Goal: Book appointment/travel/reservation

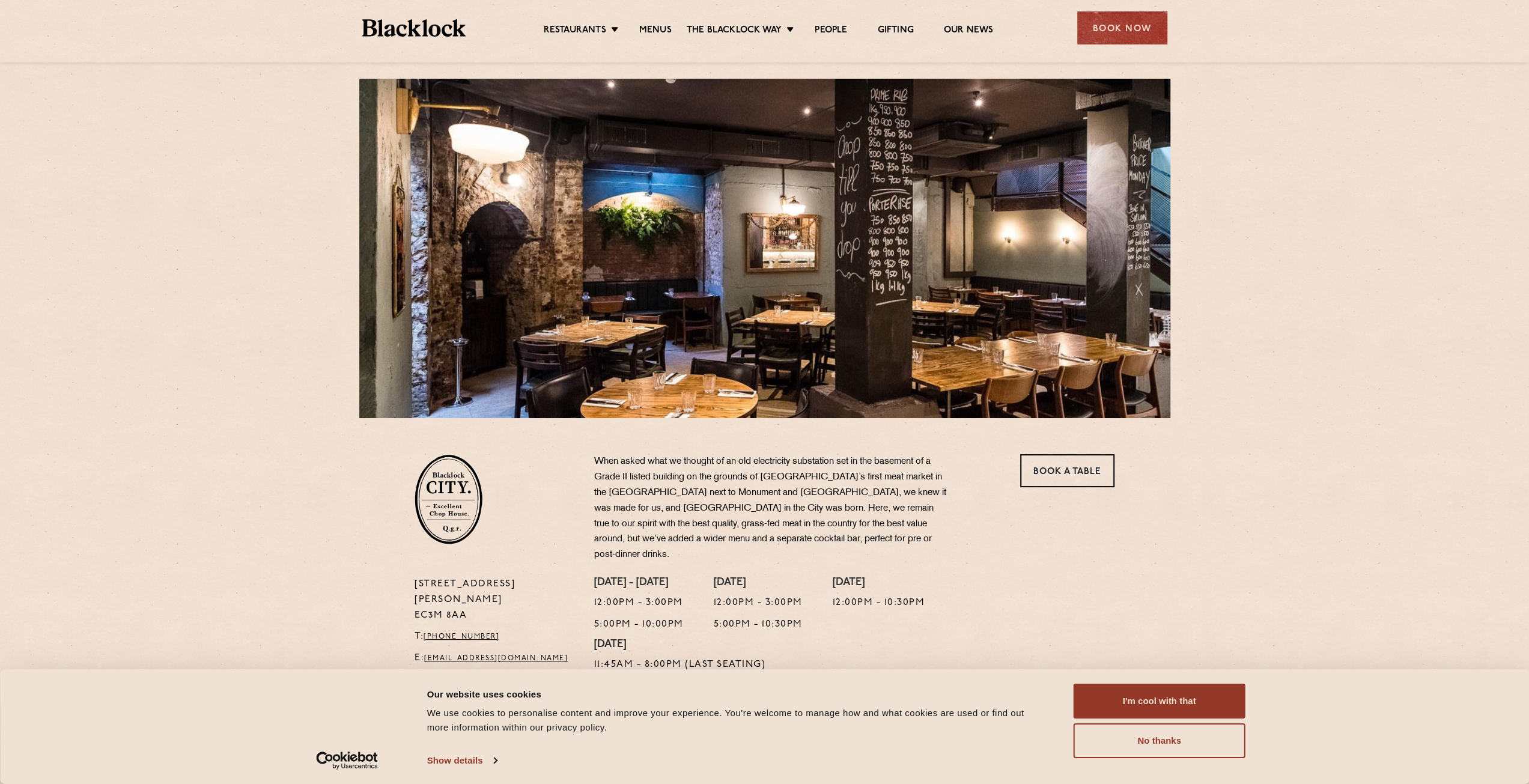
scroll to position [240, 0]
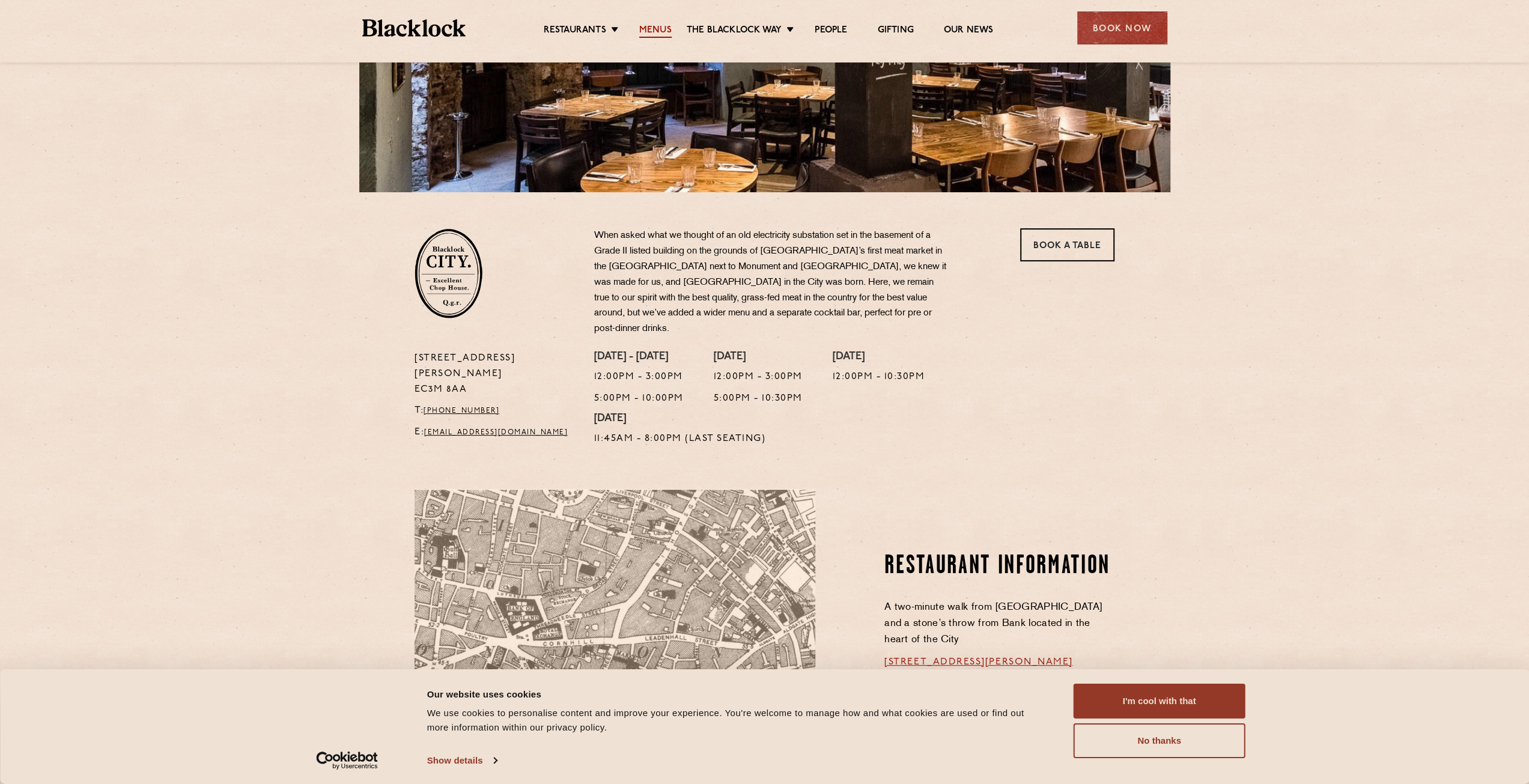
click at [652, 31] on link "Menus" at bounding box center [655, 31] width 33 height 13
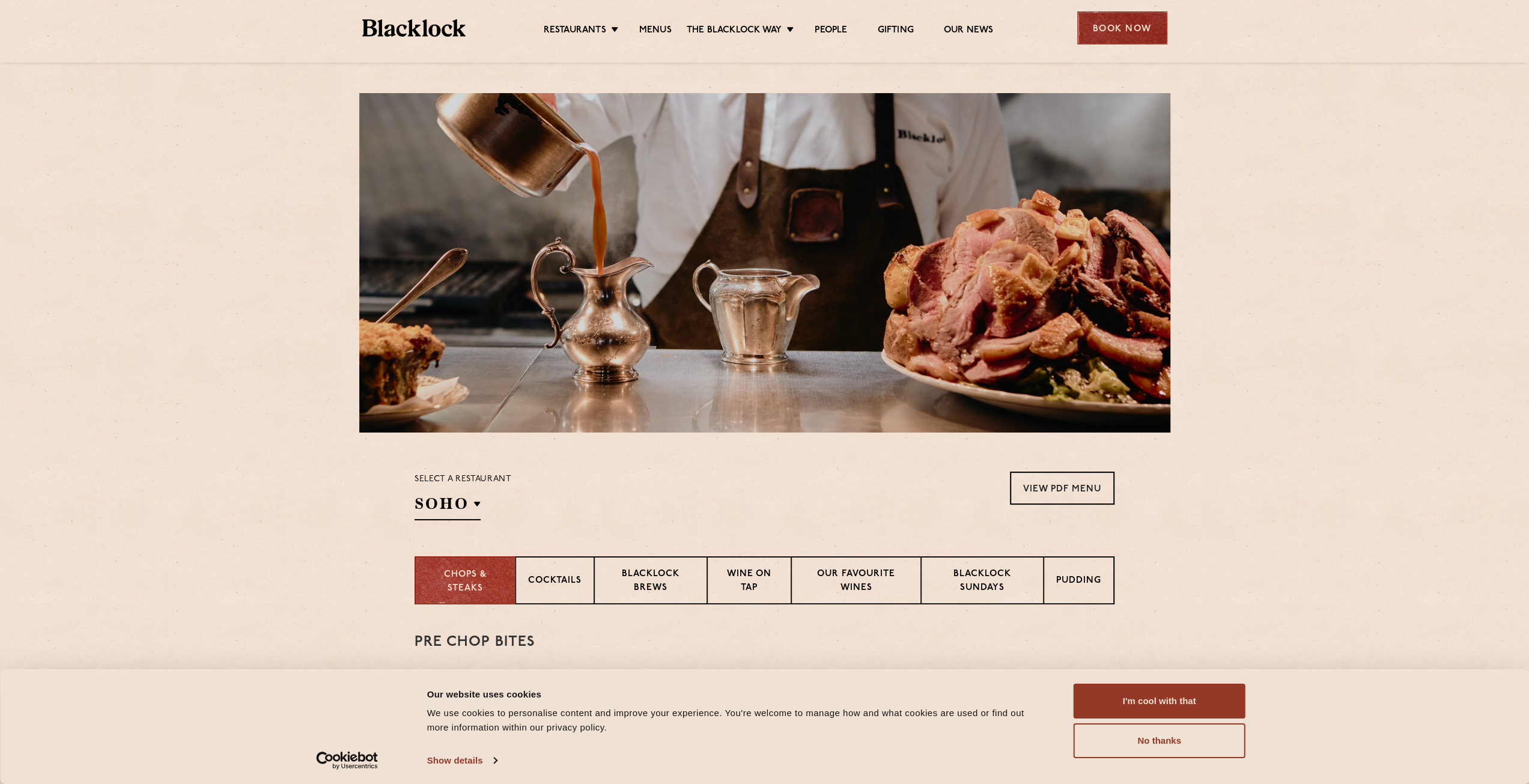
click at [1125, 29] on div "Book Now" at bounding box center [1122, 28] width 90 height 33
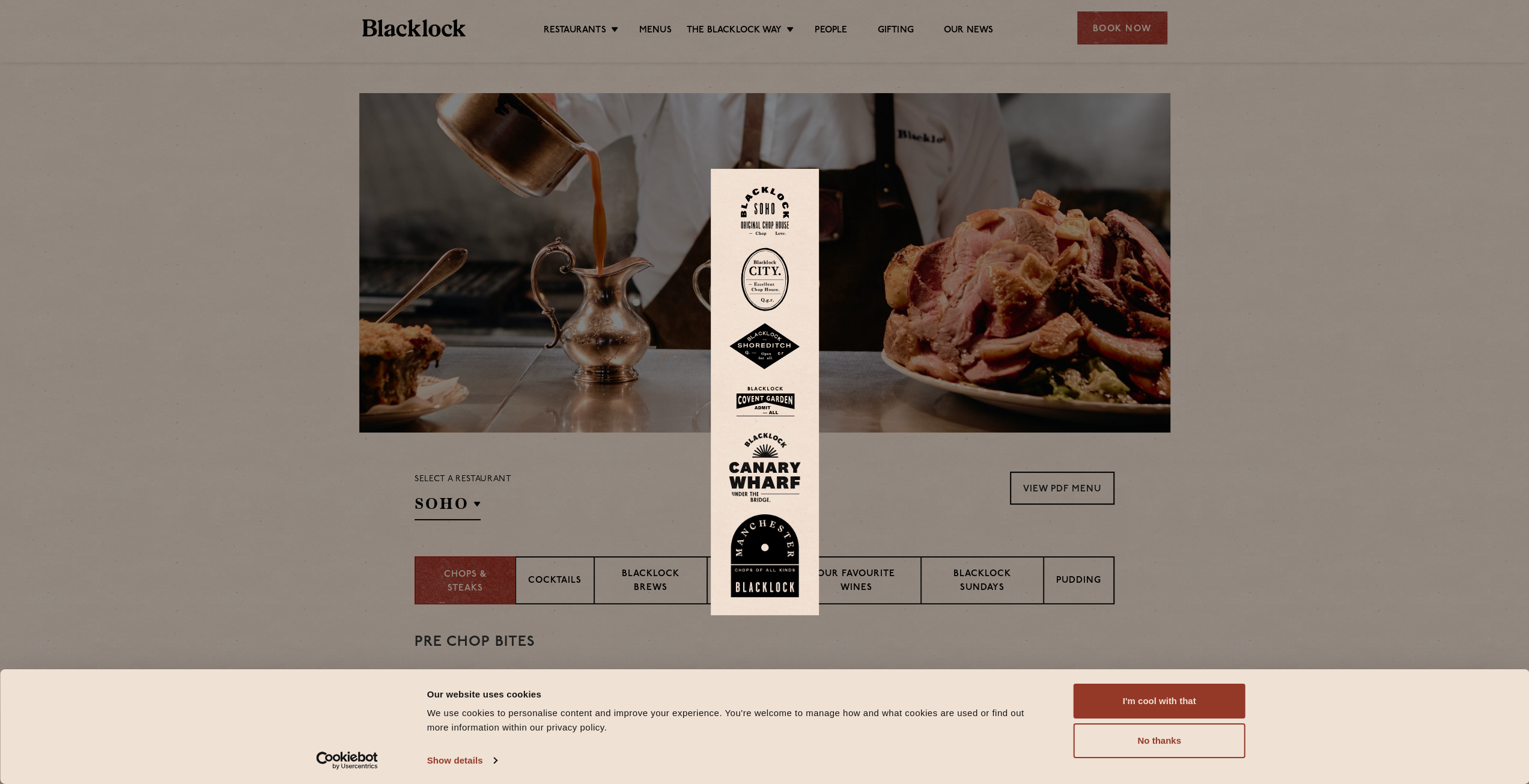
click at [784, 286] on img at bounding box center [764, 279] width 48 height 64
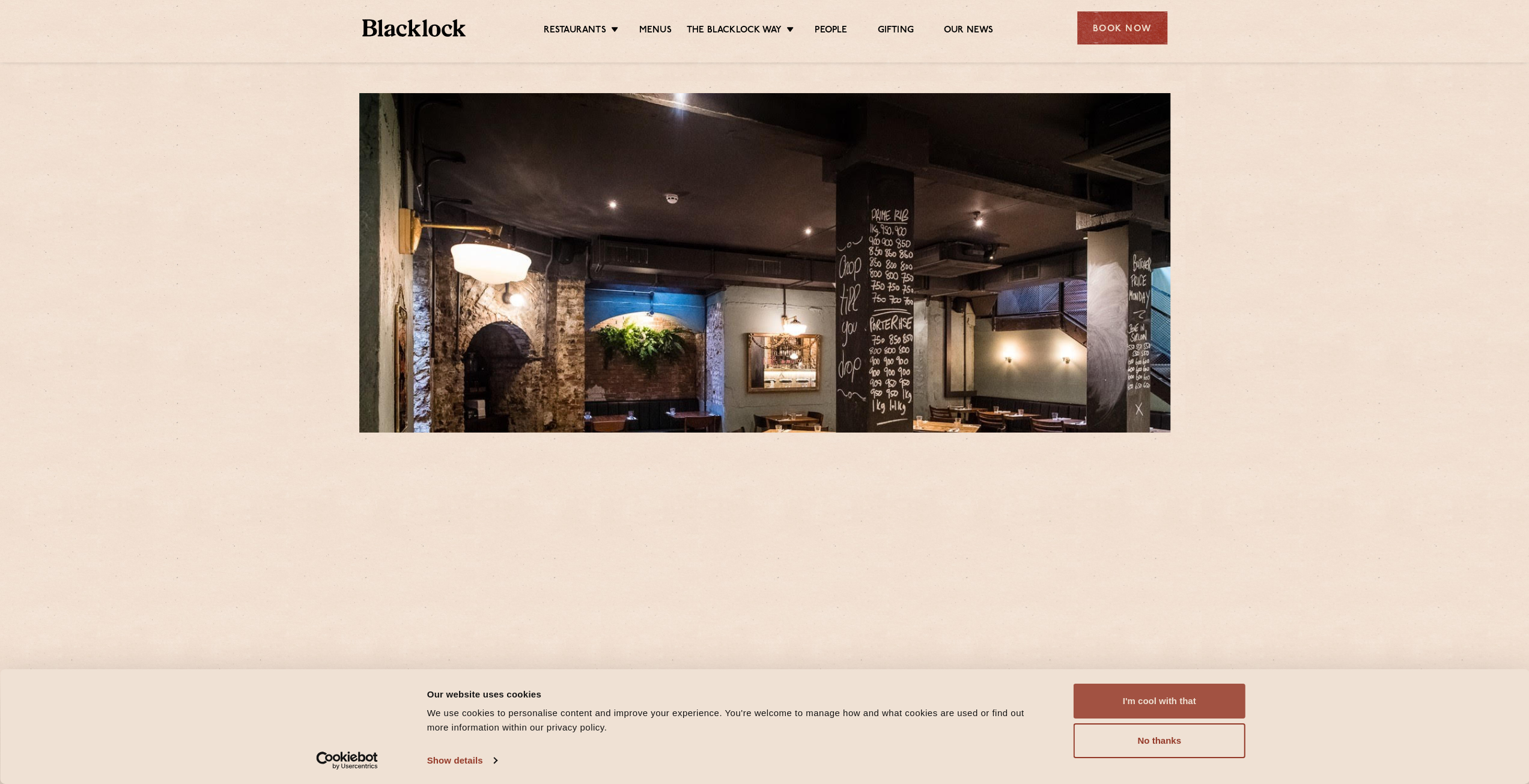
click at [1163, 716] on button "I'm cool with that" at bounding box center [1159, 701] width 172 height 35
